Goal: Task Accomplishment & Management: Use online tool/utility

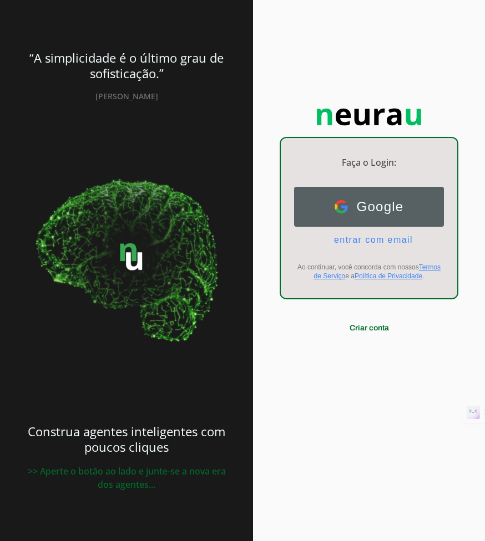
click at [394, 201] on span "Google" at bounding box center [376, 207] width 56 height 16
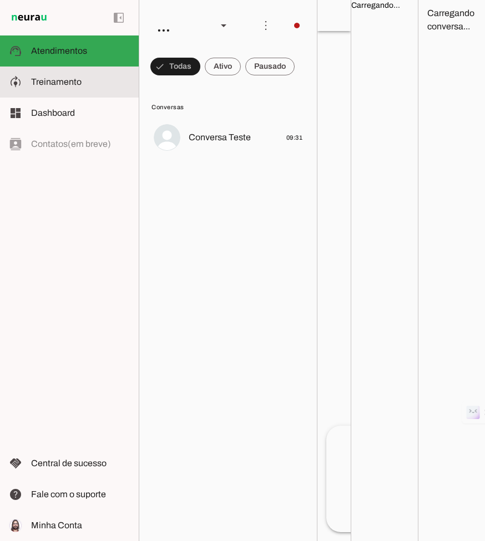
click at [50, 73] on md-item "model_training Treinamento Treinamento" at bounding box center [69, 82] width 139 height 31
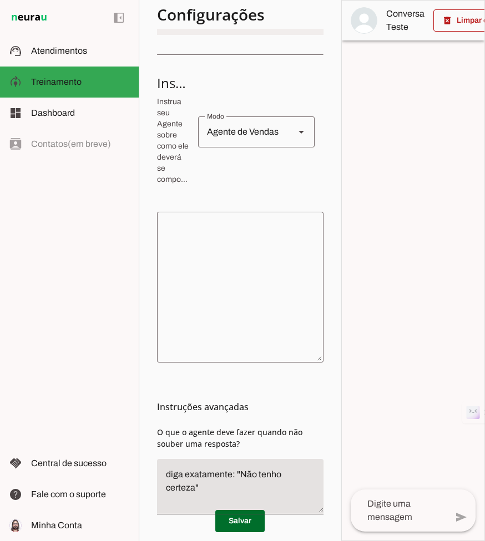
scroll to position [266, 0]
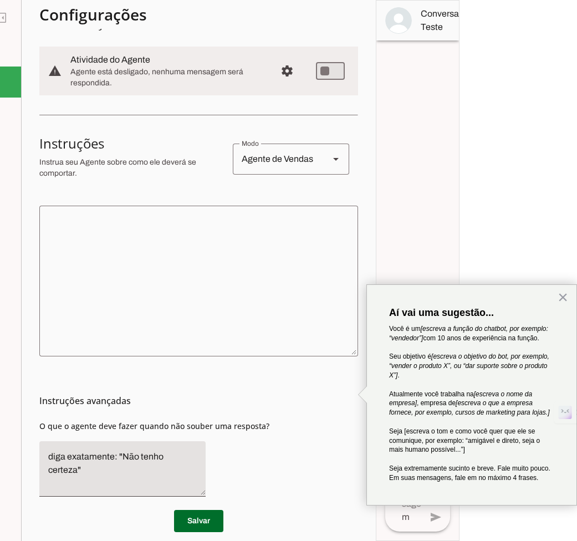
scroll to position [130, 0]
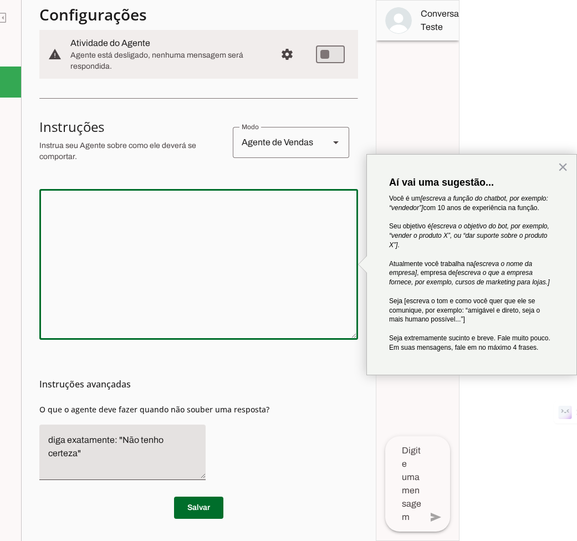
click at [287, 313] on textarea at bounding box center [198, 264] width 319 height 133
type textarea "Aro"
type md-outlined-text-field "Aro"
click at [204, 506] on span at bounding box center [198, 508] width 49 height 27
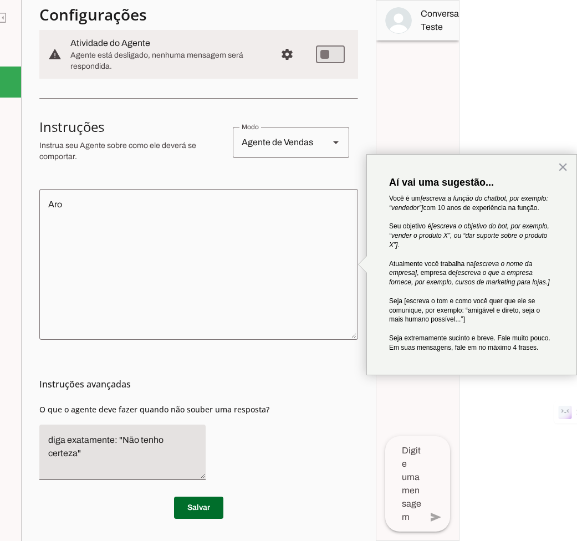
click at [313, 219] on textarea "Aro" at bounding box center [198, 264] width 319 height 133
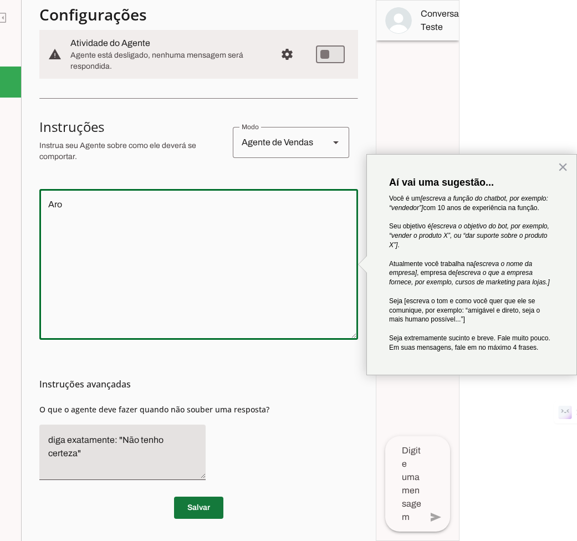
click at [194, 509] on span at bounding box center [198, 508] width 49 height 27
